Goal: Find specific page/section: Find specific page/section

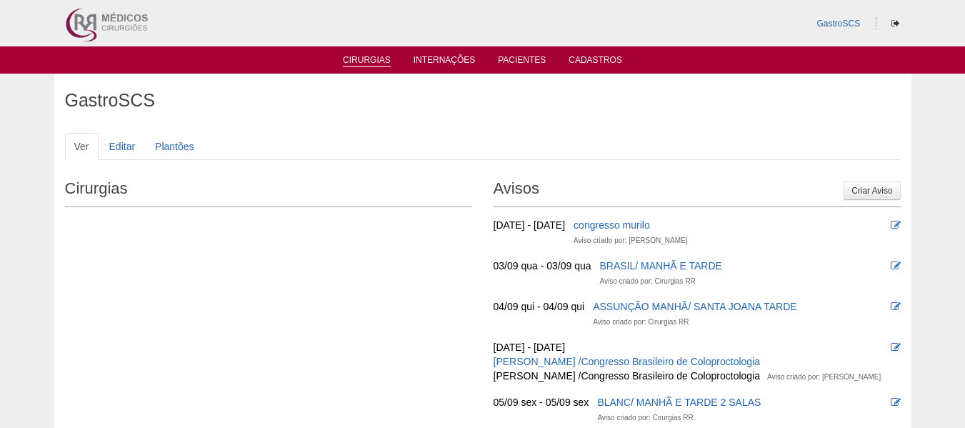
click at [351, 56] on link "Cirurgias" at bounding box center [367, 61] width 48 height 12
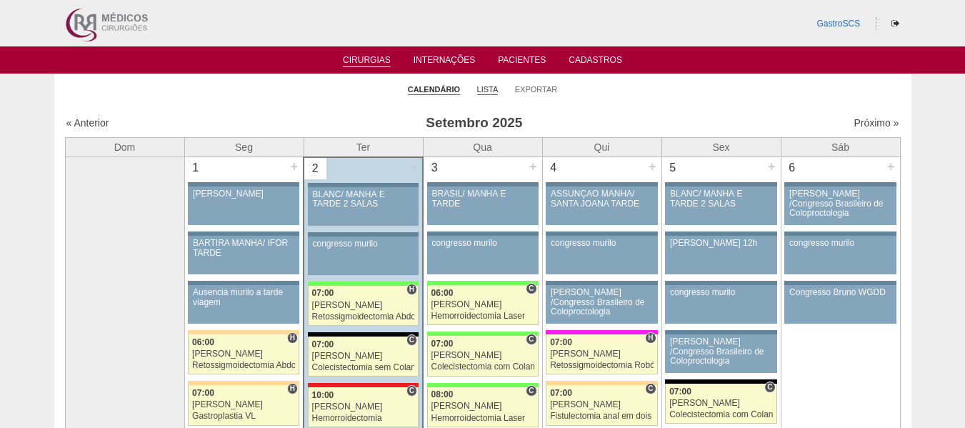
click at [482, 89] on link "Lista" at bounding box center [487, 89] width 21 height 11
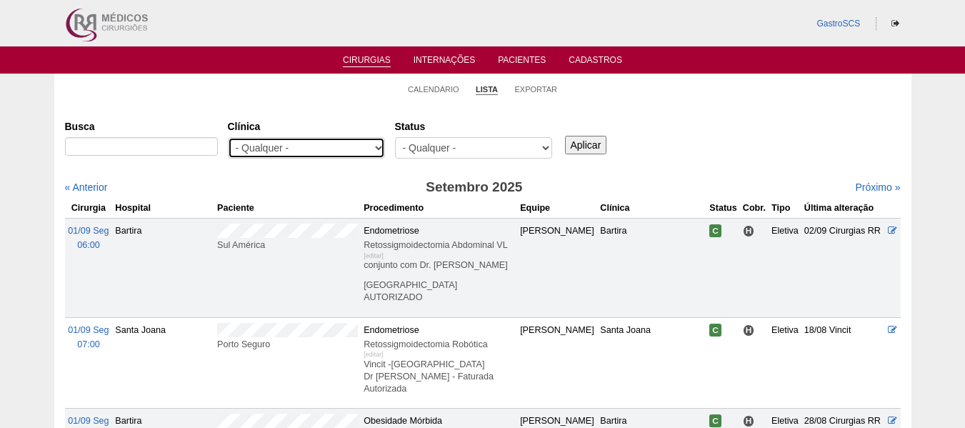
click at [327, 143] on select "- Qualquer - 6R Alphaville Assunção Bartira Brasil Christovão da Gama Cruz Azul…" at bounding box center [306, 147] width 157 height 21
select select "53"
click at [228, 137] on select "- Qualquer - 6R Alphaville Assunção Bartira Brasil Christovão da Gama Cruz Azul…" at bounding box center [306, 147] width 157 height 21
click at [589, 147] on input "Aplicar" at bounding box center [586, 145] width 42 height 19
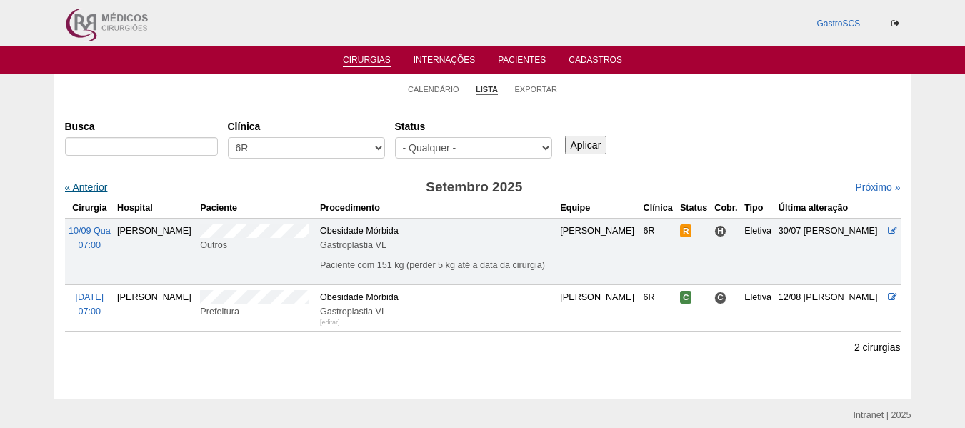
click at [98, 185] on link "« Anterior" at bounding box center [86, 186] width 43 height 11
